Goal: Task Accomplishment & Management: Manage account settings

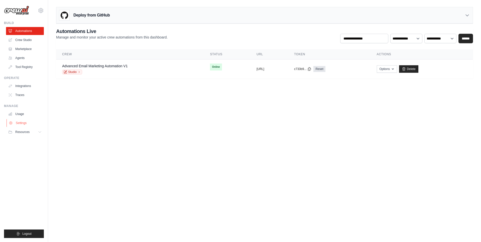
click at [17, 120] on link "Settings" at bounding box center [26, 123] width 38 height 8
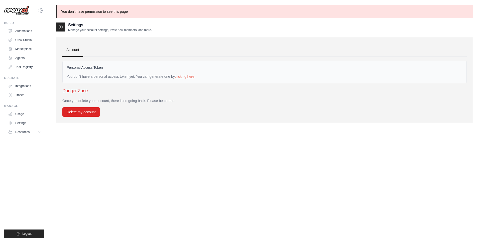
click at [96, 11] on p "You don't have permission to see this page" at bounding box center [264, 11] width 417 height 13
click at [8, 122] on link "Settings" at bounding box center [26, 123] width 38 height 8
click at [175, 44] on ul "Account" at bounding box center [264, 50] width 404 height 14
click at [23, 28] on link "Automations" at bounding box center [26, 31] width 38 height 8
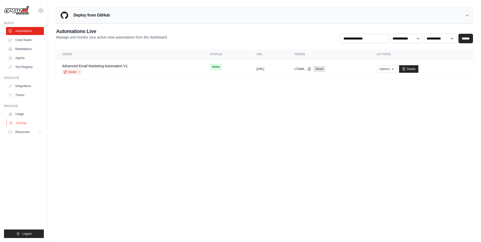
click at [22, 121] on link "Settings" at bounding box center [26, 123] width 38 height 8
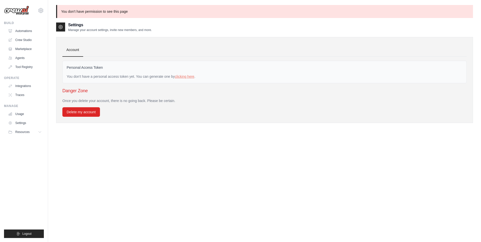
click at [142, 173] on div "Settings Manage your account settings, invite new members, and more. Account Pe…" at bounding box center [264, 143] width 417 height 242
click at [31, 33] on link "Automations" at bounding box center [26, 31] width 38 height 8
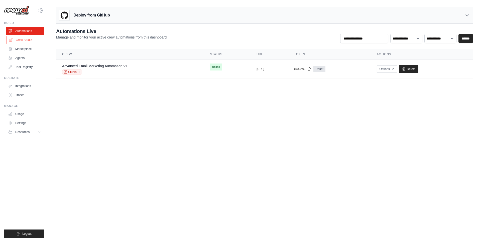
click at [27, 38] on link "Crew Studio" at bounding box center [26, 40] width 38 height 8
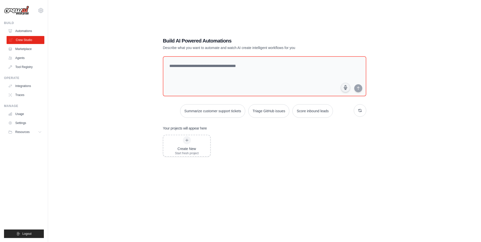
click at [26, 44] on link "Crew Studio" at bounding box center [26, 40] width 38 height 8
click at [25, 46] on link "Marketplace" at bounding box center [26, 49] width 38 height 8
click at [28, 48] on link "Marketplace" at bounding box center [26, 49] width 38 height 8
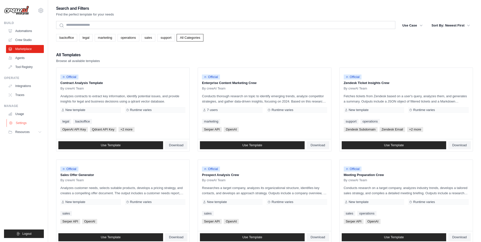
click at [29, 126] on link "Settings" at bounding box center [26, 123] width 38 height 8
